Goal: Task Accomplishment & Management: Manage account settings

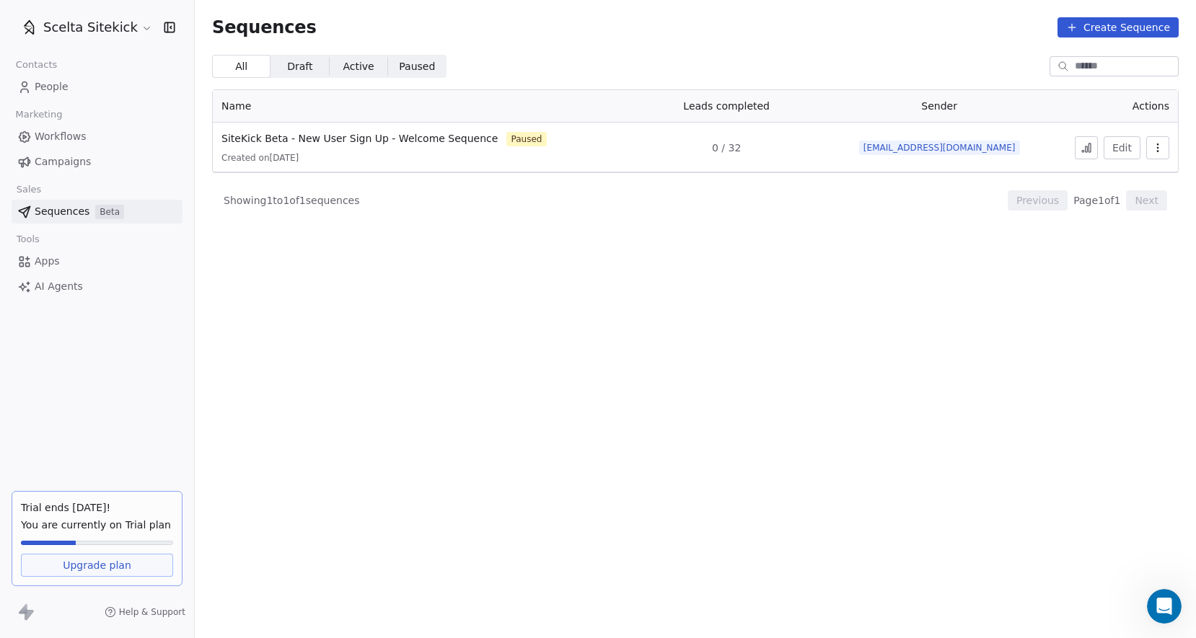
scroll to position [325, 0]
click at [952, 149] on span "[EMAIL_ADDRESS][DOMAIN_NAME]" at bounding box center [939, 148] width 161 height 14
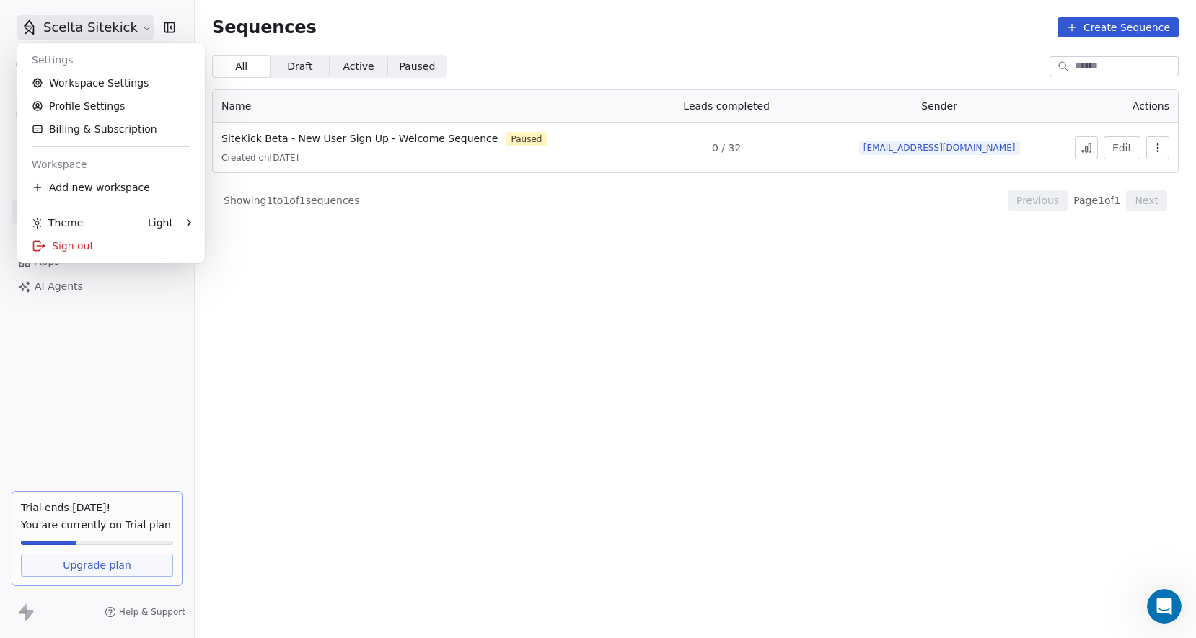
click at [136, 30] on html "Scelta Sitekick Contacts People Marketing Workflows Campaigns Sales Sequences B…" at bounding box center [598, 319] width 1196 height 638
click at [105, 80] on link "Workspace Settings" at bounding box center [111, 82] width 176 height 23
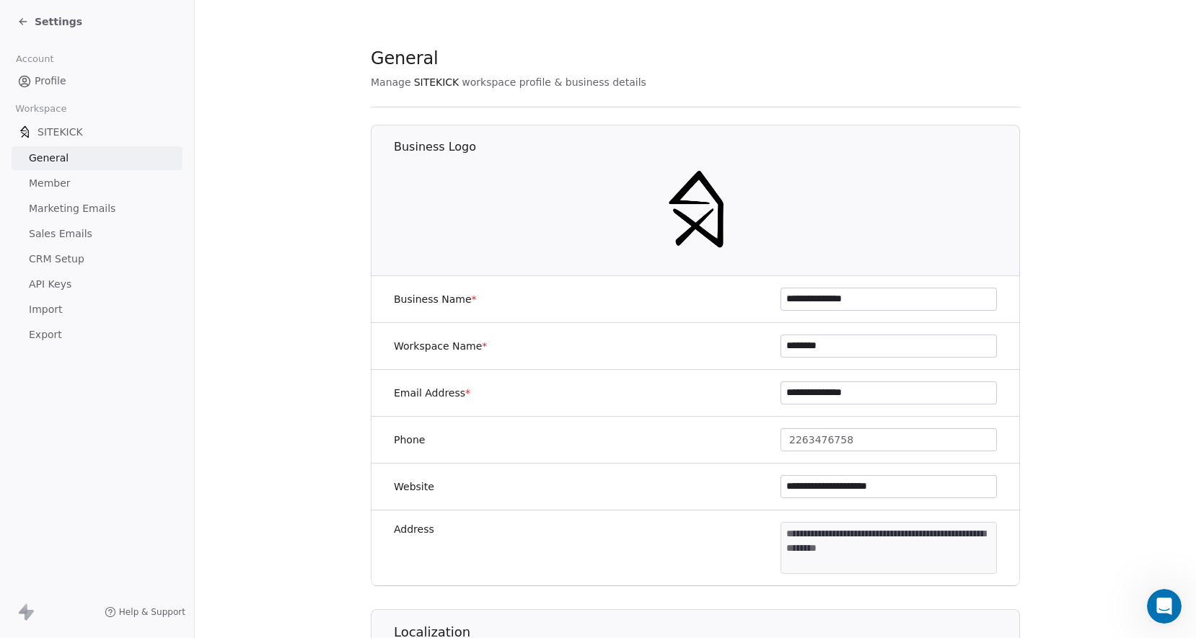
click at [68, 209] on span "Marketing Emails" at bounding box center [72, 208] width 87 height 15
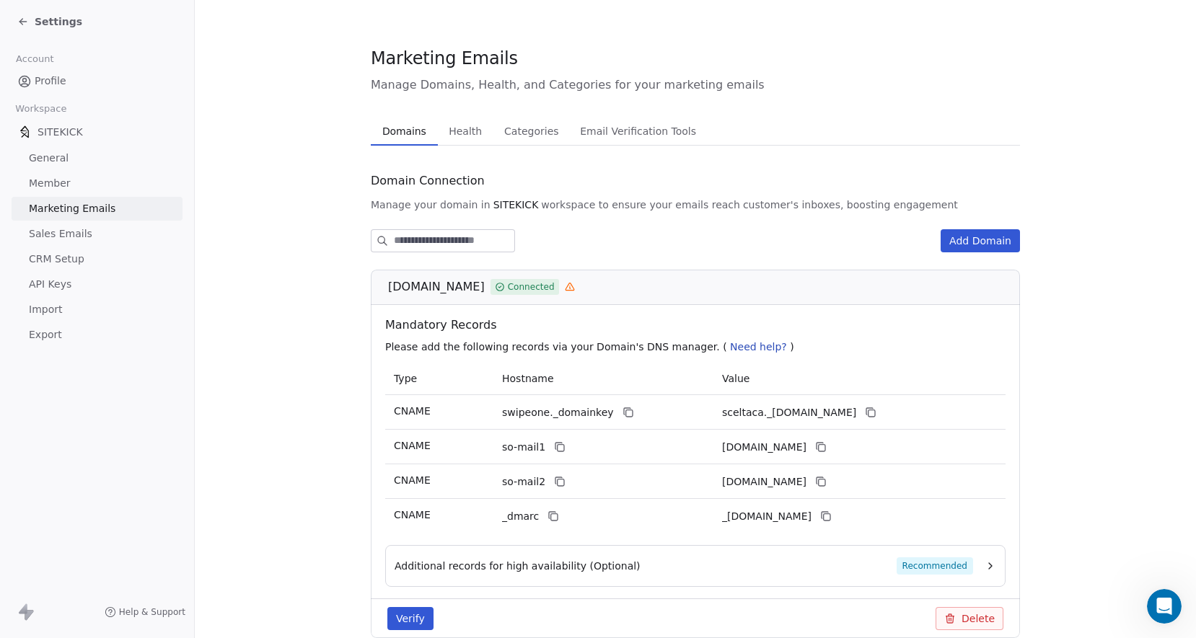
click at [79, 228] on span "Sales Emails" at bounding box center [60, 234] width 63 height 15
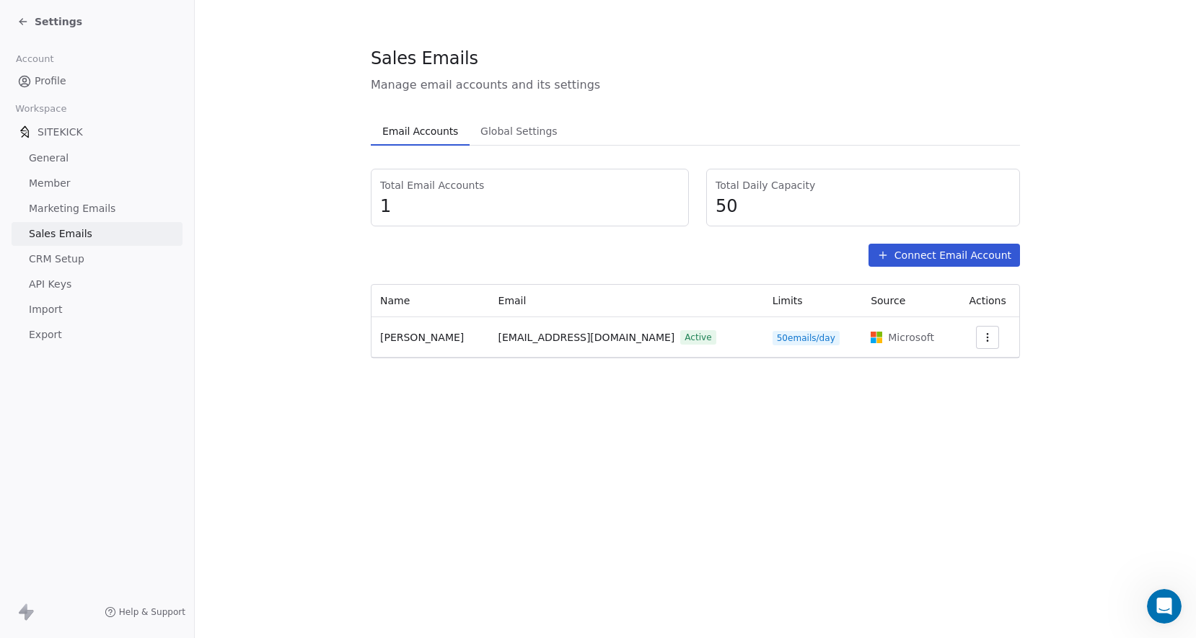
click at [960, 259] on button "Connect Email Account" at bounding box center [944, 255] width 151 height 23
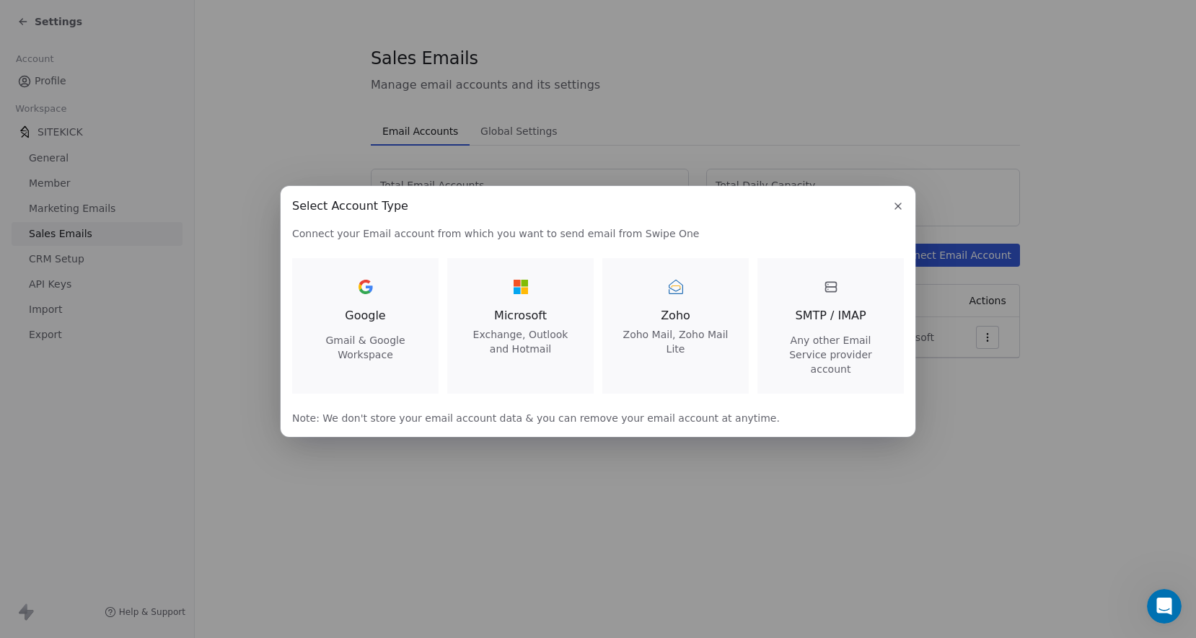
click at [510, 315] on span "Microsoft" at bounding box center [521, 315] width 112 height 17
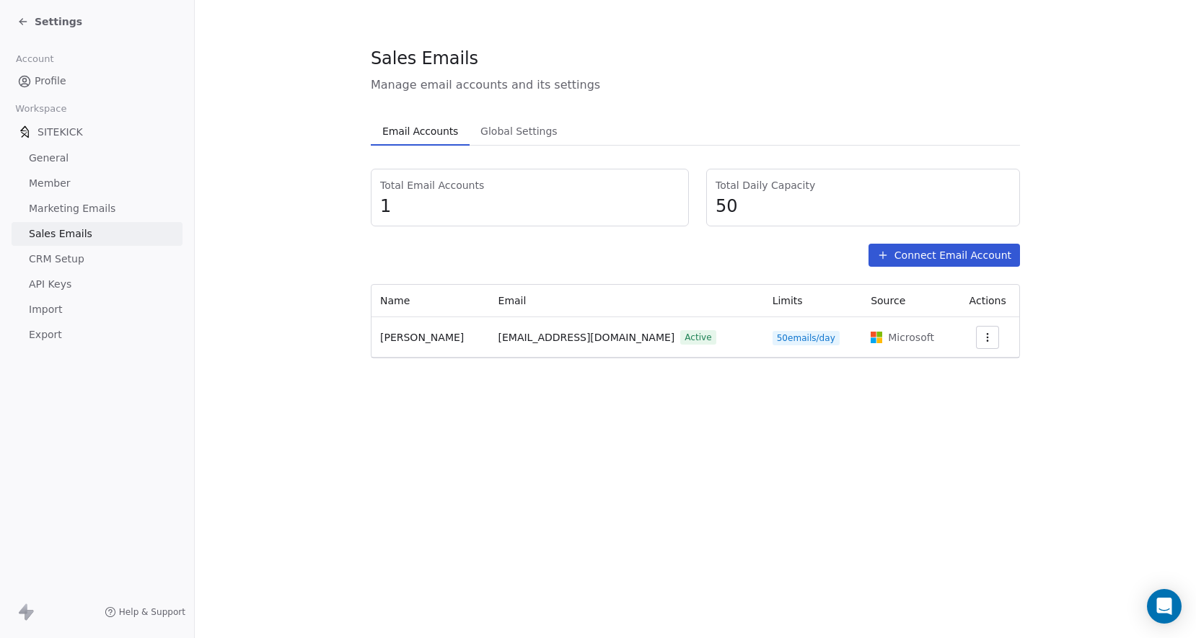
click at [980, 344] on button "button" at bounding box center [987, 337] width 23 height 23
click at [1033, 321] on html "Settings Account Profile Workspace SITEKICK General Member Marketing Emails Sal…" at bounding box center [598, 319] width 1196 height 638
click at [920, 234] on div "Total Email Accounts 1 Total Daily Capacity 50 Connect Email Account Name Email…" at bounding box center [695, 264] width 649 height 190
click at [920, 256] on button "Connect Email Account" at bounding box center [944, 255] width 151 height 23
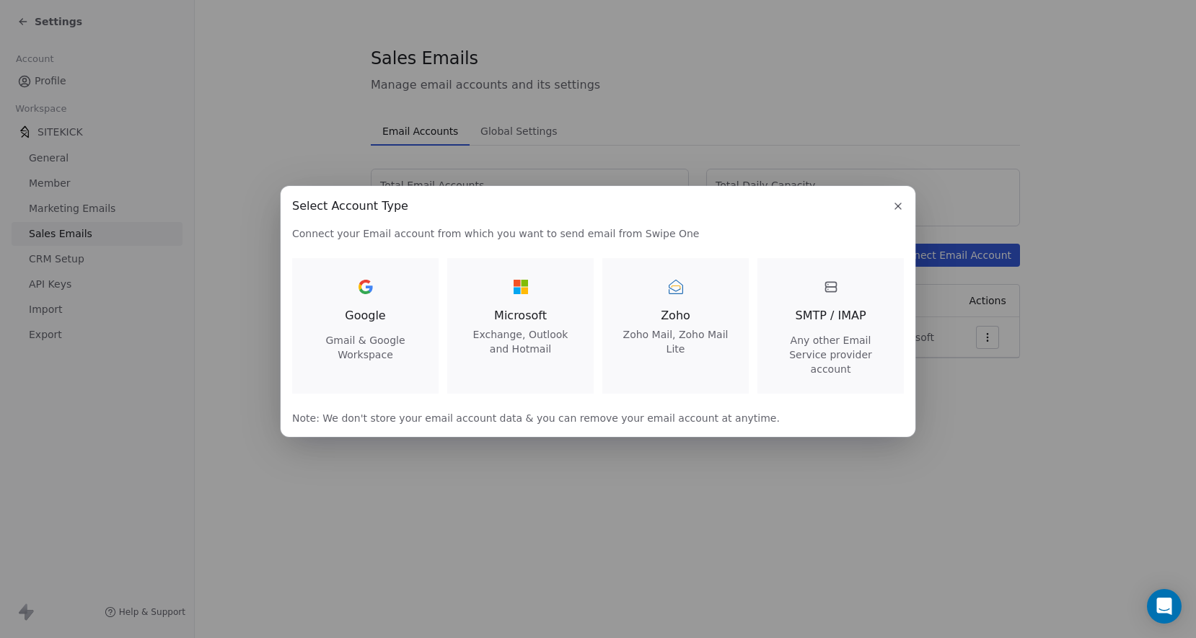
click at [514, 325] on span "Microsoft" at bounding box center [521, 315] width 112 height 17
